Goal: Task Accomplishment & Management: Manage account settings

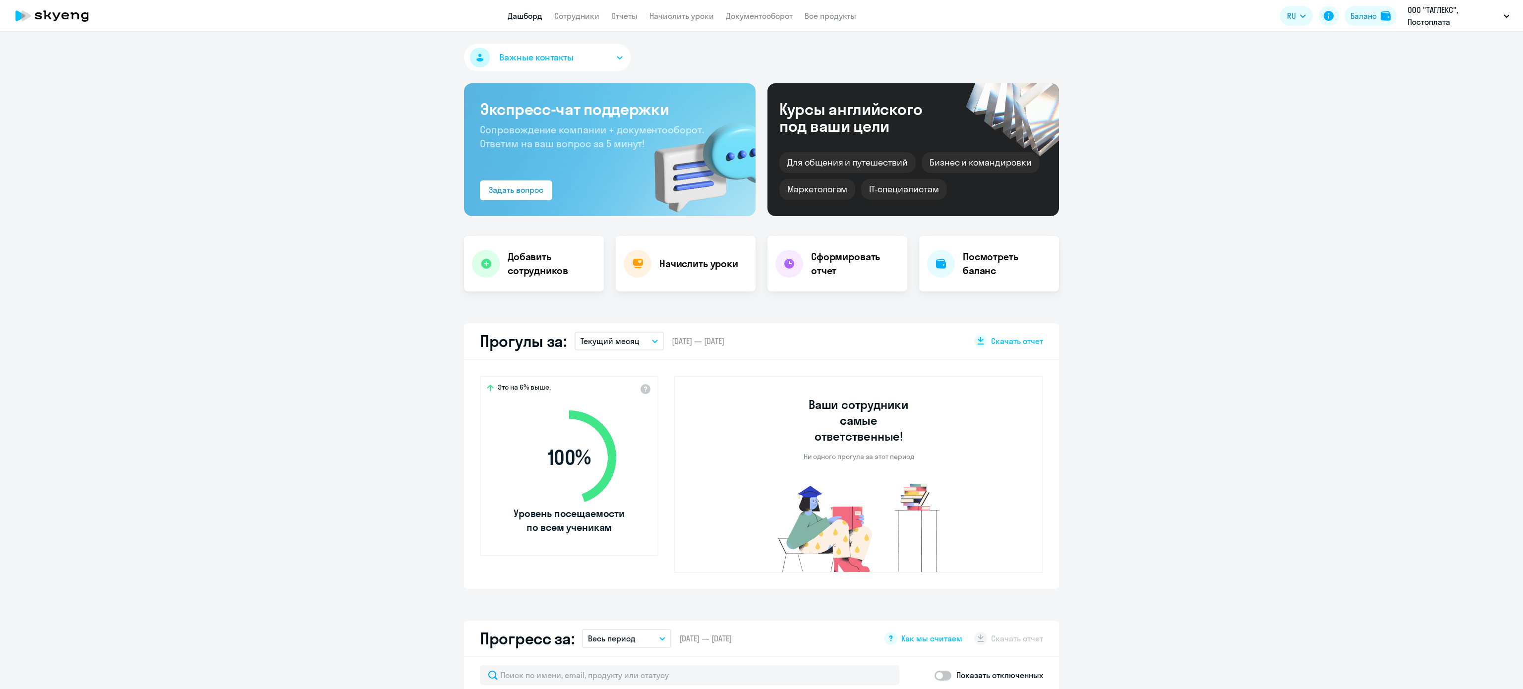
click at [581, 5] on app-header "Дашборд Сотрудники Отчеты Начислить уроки Документооборот Все продукты Дашборд …" at bounding box center [761, 16] width 1523 height 32
click at [581, 13] on link "Сотрудники" at bounding box center [576, 16] width 45 height 10
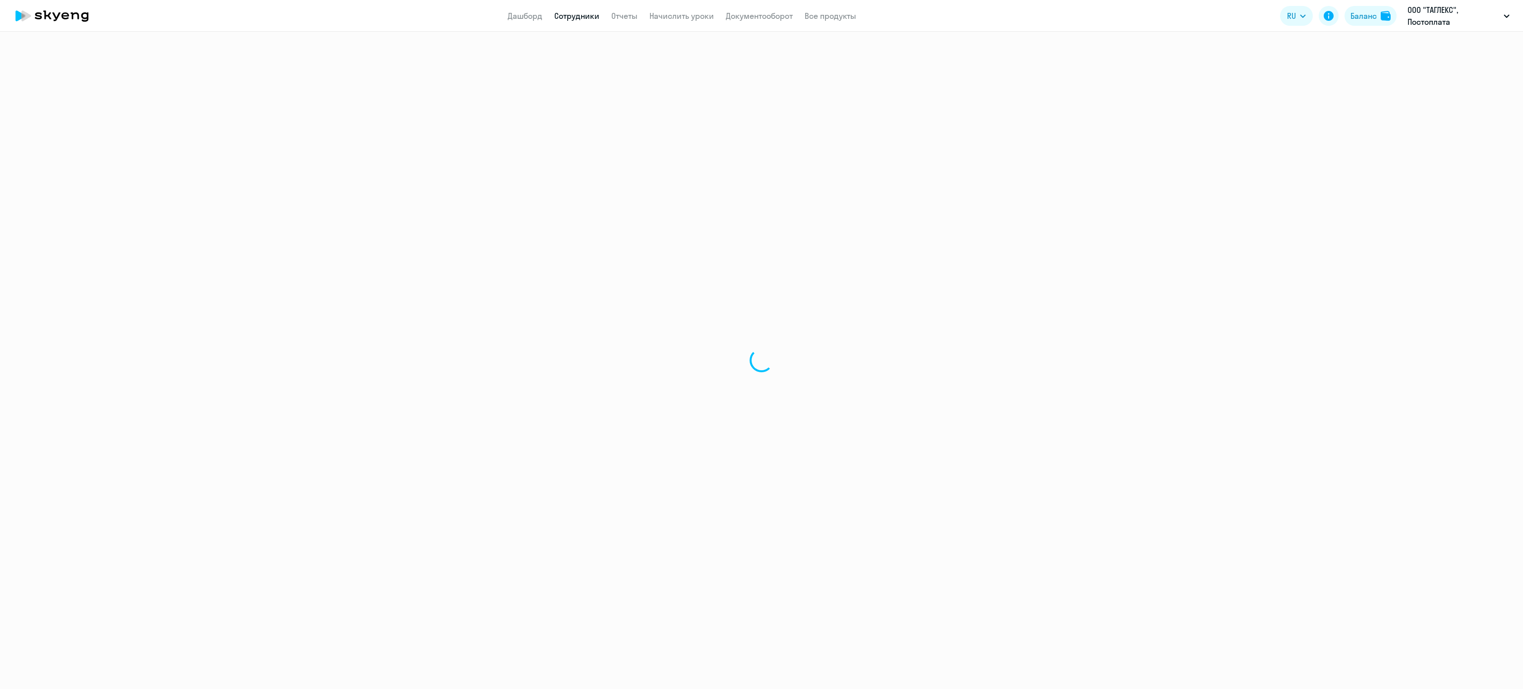
select select "30"
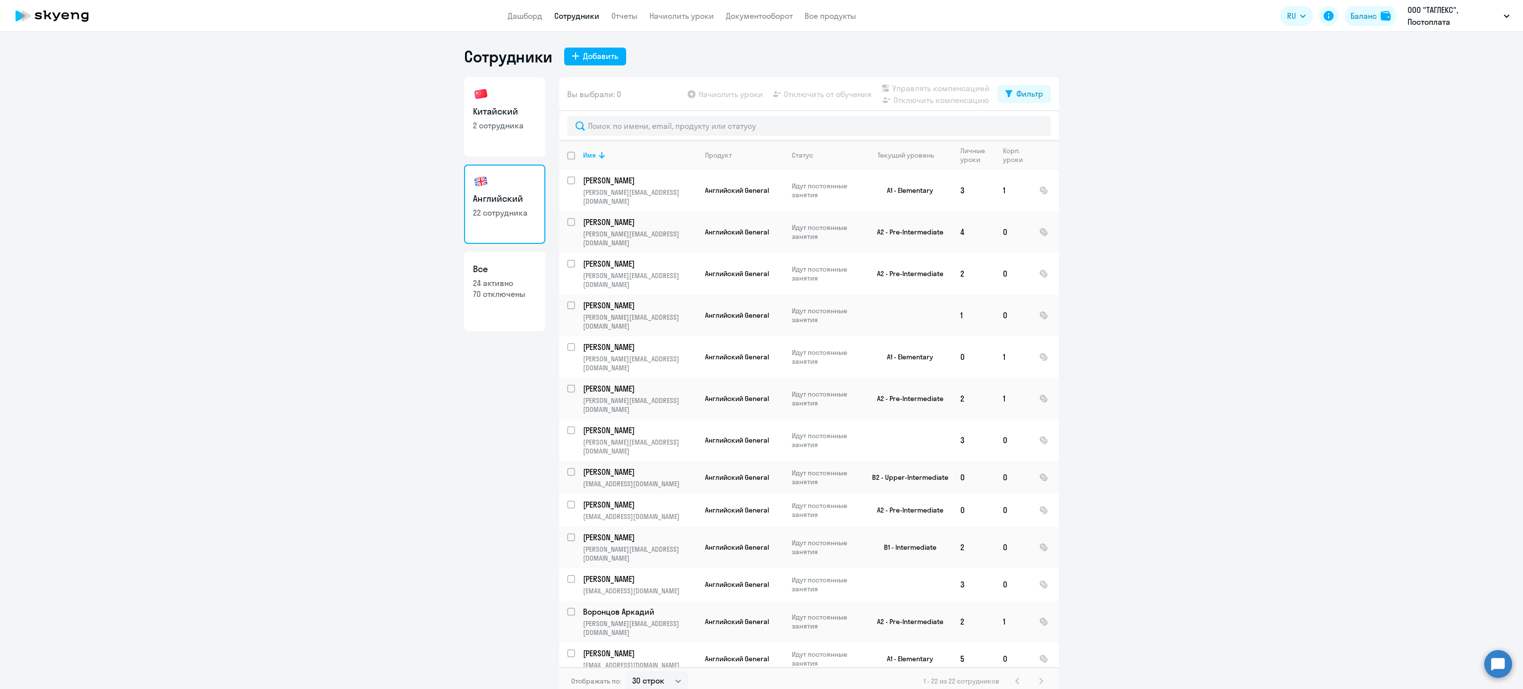
click at [473, 108] on h3 "Китайский" at bounding box center [504, 111] width 63 height 13
select select "30"
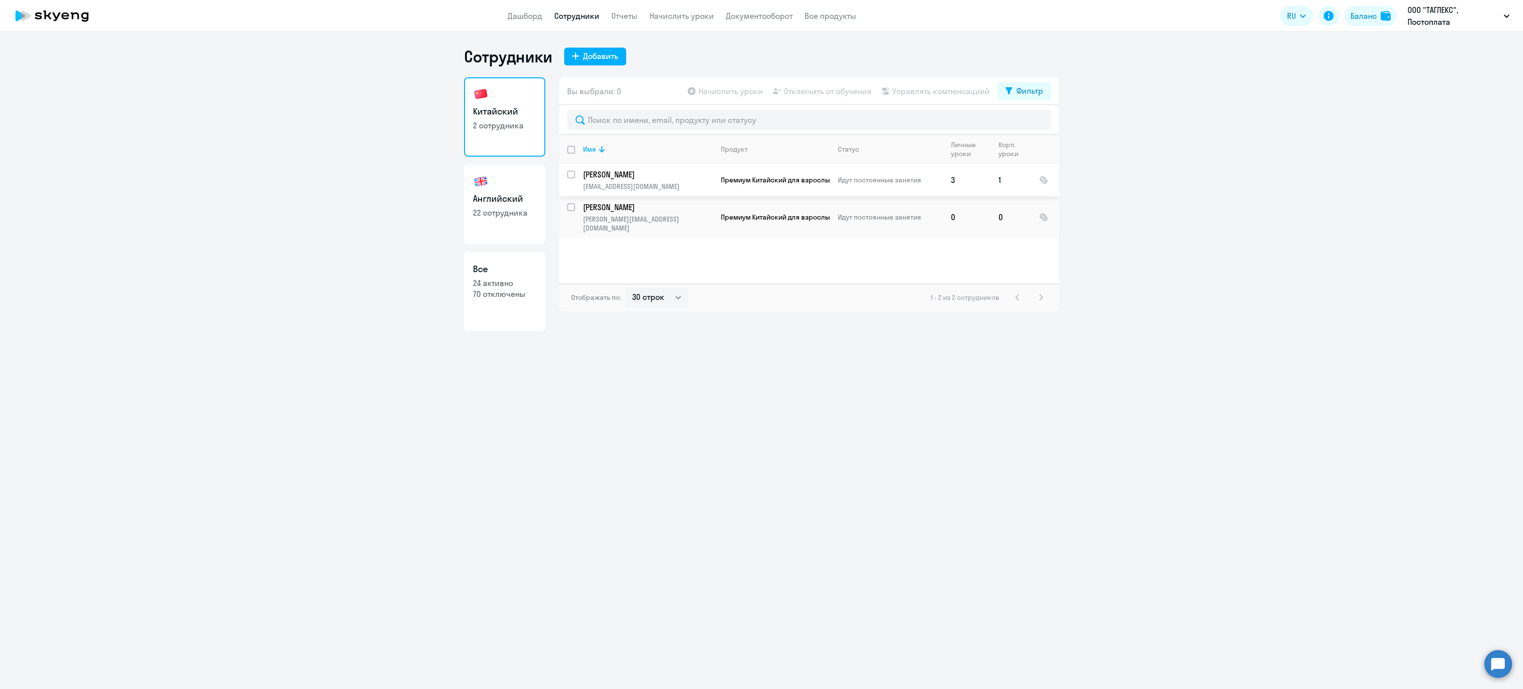
click at [572, 172] on input "select row 42999553" at bounding box center [577, 181] width 20 height 20
checkbox input "true"
